Goal: Task Accomplishment & Management: Manage account settings

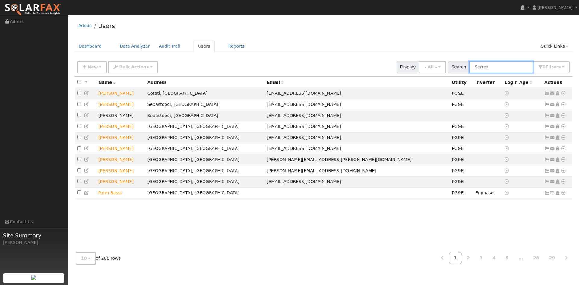
click at [477, 72] on input "text" at bounding box center [501, 67] width 64 height 12
click at [116, 121] on td "[PERSON_NAME]" at bounding box center [120, 115] width 49 height 11
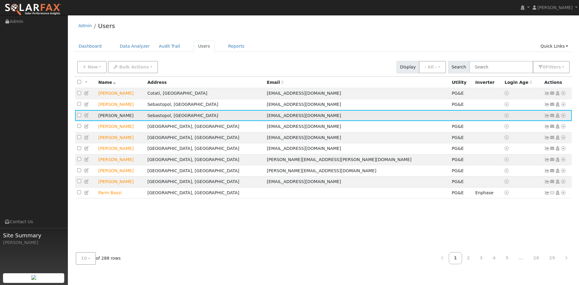
click at [89, 117] on icon at bounding box center [86, 115] width 5 height 4
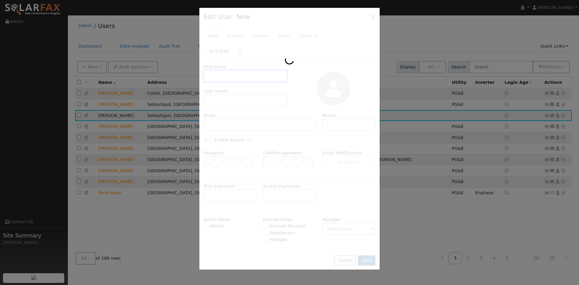
type input "11/18/2025"
type input "John"
type input "Alden"
type input "johnaldenjr@yahoo.com"
type input "[PHONE_NUMBER]"
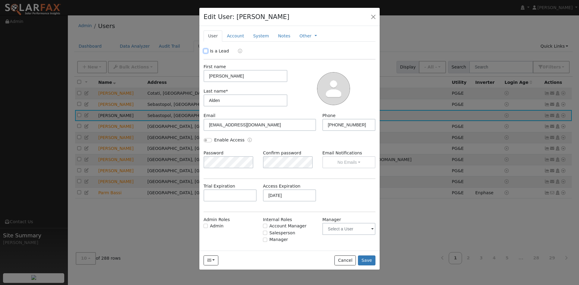
click at [207, 53] on input "Is a Lead" at bounding box center [206, 51] width 4 height 4
checkbox input "true"
click at [247, 42] on link "Account" at bounding box center [235, 35] width 26 height 11
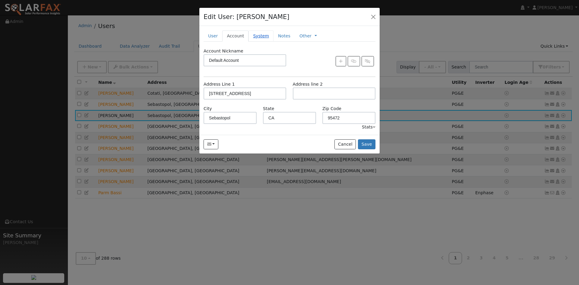
click at [271, 40] on link "System" at bounding box center [260, 35] width 25 height 11
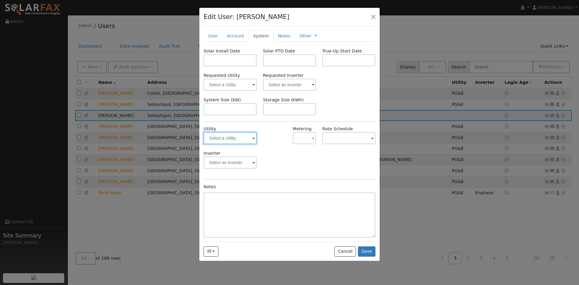
click at [244, 144] on input "text" at bounding box center [230, 138] width 53 height 12
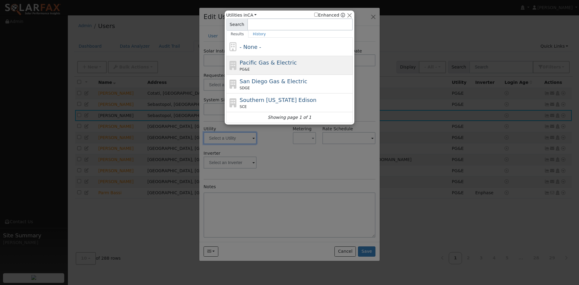
click at [264, 65] on span "Pacific Gas & Electric" at bounding box center [268, 62] width 57 height 6
type input "PG&E"
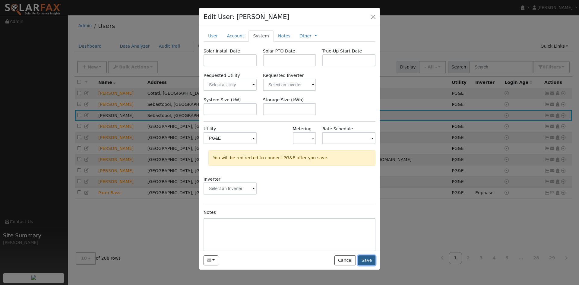
click at [366, 266] on button "Save" at bounding box center [366, 260] width 17 height 10
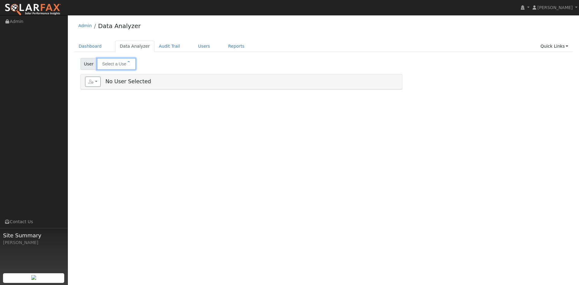
type input "[PERSON_NAME]"
